Goal: Use online tool/utility

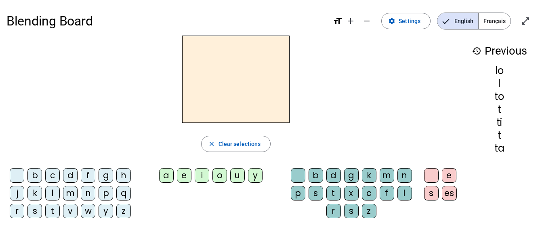
click at [71, 179] on div "d" at bounding box center [70, 175] width 15 height 15
click at [166, 178] on div "a" at bounding box center [166, 175] width 15 height 15
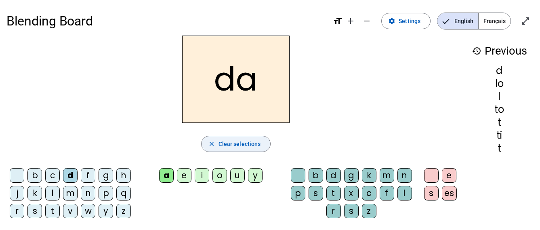
click at [226, 145] on span "Clear selections" at bounding box center [240, 144] width 42 height 10
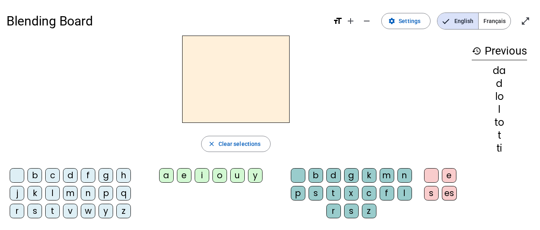
click at [51, 195] on div "l" at bounding box center [52, 193] width 15 height 15
click at [182, 178] on div "e" at bounding box center [184, 175] width 15 height 15
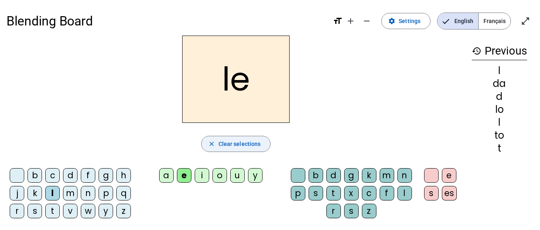
click at [214, 145] on mat-icon "close" at bounding box center [211, 143] width 7 height 7
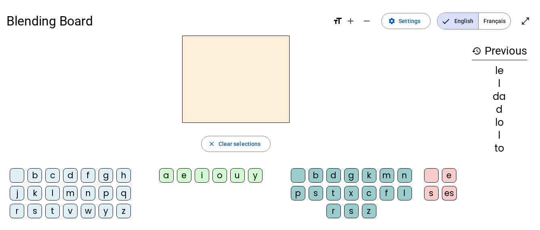
click at [68, 176] on div "d" at bounding box center [70, 175] width 15 height 15
click at [201, 176] on div "i" at bounding box center [202, 175] width 15 height 15
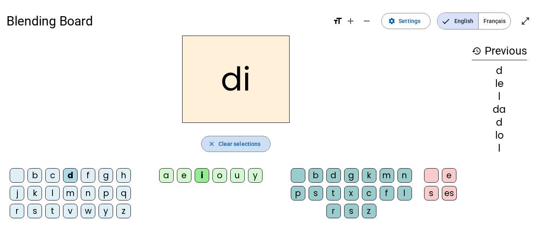
click at [226, 145] on span "Clear selections" at bounding box center [240, 144] width 42 height 10
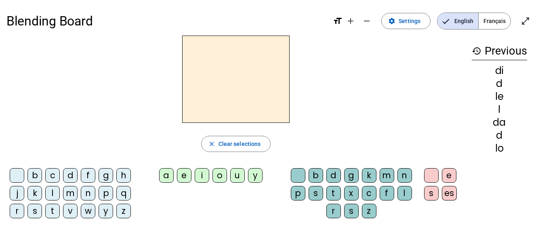
click at [89, 179] on div "f" at bounding box center [88, 175] width 15 height 15
click at [222, 177] on div "o" at bounding box center [220, 175] width 15 height 15
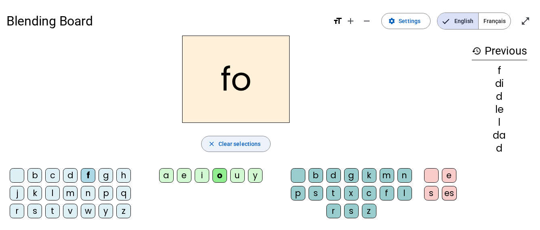
click at [220, 145] on span "Clear selections" at bounding box center [240, 144] width 42 height 10
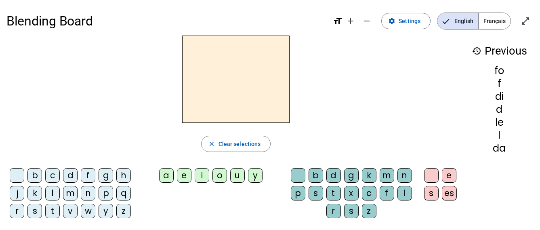
click at [89, 180] on div "f" at bounding box center [88, 175] width 15 height 15
click at [240, 177] on div "u" at bounding box center [237, 175] width 15 height 15
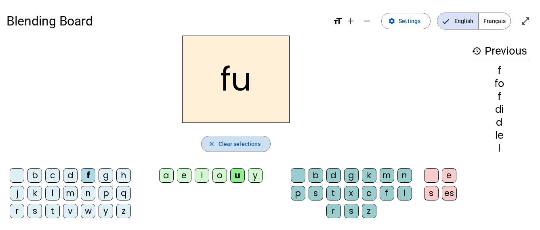
click at [224, 147] on span "Clear selections" at bounding box center [240, 144] width 42 height 10
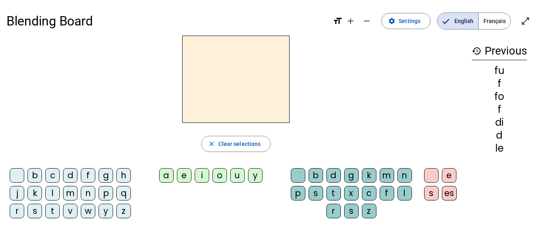
click at [72, 194] on div "m" at bounding box center [70, 193] width 15 height 15
click at [238, 175] on div "u" at bounding box center [237, 175] width 15 height 15
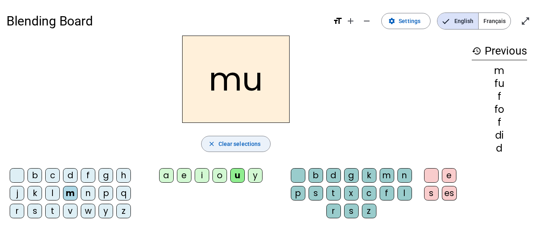
click at [238, 143] on span "Clear selections" at bounding box center [240, 144] width 42 height 10
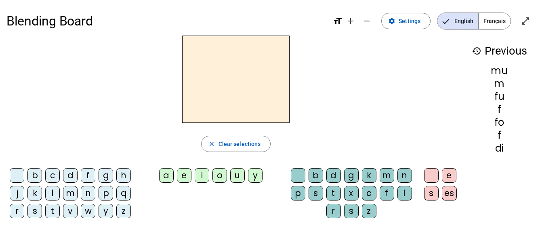
click at [90, 194] on div "n" at bounding box center [88, 193] width 15 height 15
click at [203, 173] on div "i" at bounding box center [202, 175] width 15 height 15
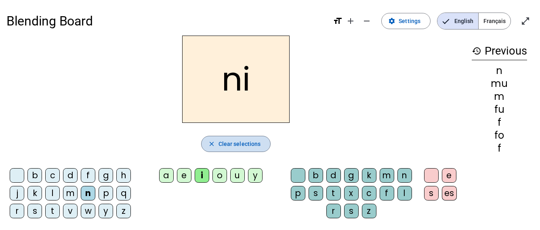
click at [226, 142] on span "Clear selections" at bounding box center [240, 144] width 42 height 10
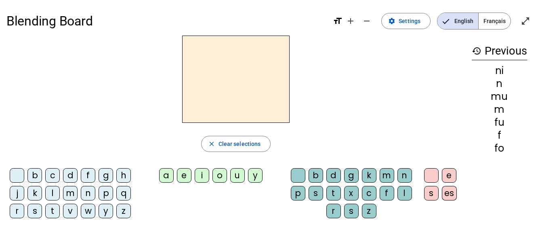
click at [105, 196] on div "p" at bounding box center [106, 193] width 15 height 15
click at [164, 177] on div "a" at bounding box center [166, 175] width 15 height 15
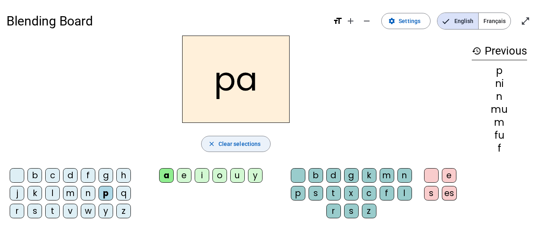
click at [219, 142] on span "Clear selections" at bounding box center [240, 144] width 42 height 10
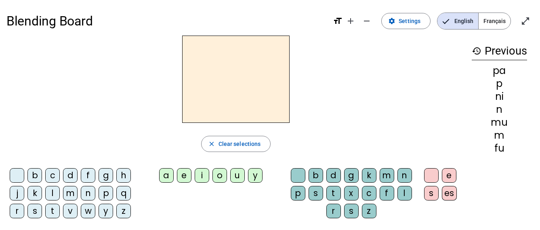
click at [35, 210] on div "s" at bounding box center [34, 211] width 15 height 15
click at [238, 179] on div "u" at bounding box center [237, 175] width 15 height 15
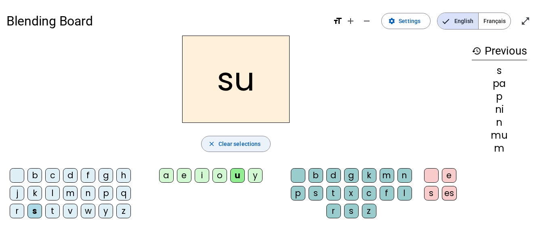
click at [250, 144] on span "Clear selections" at bounding box center [240, 144] width 42 height 10
